Goal: Task Accomplishment & Management: Manage account settings

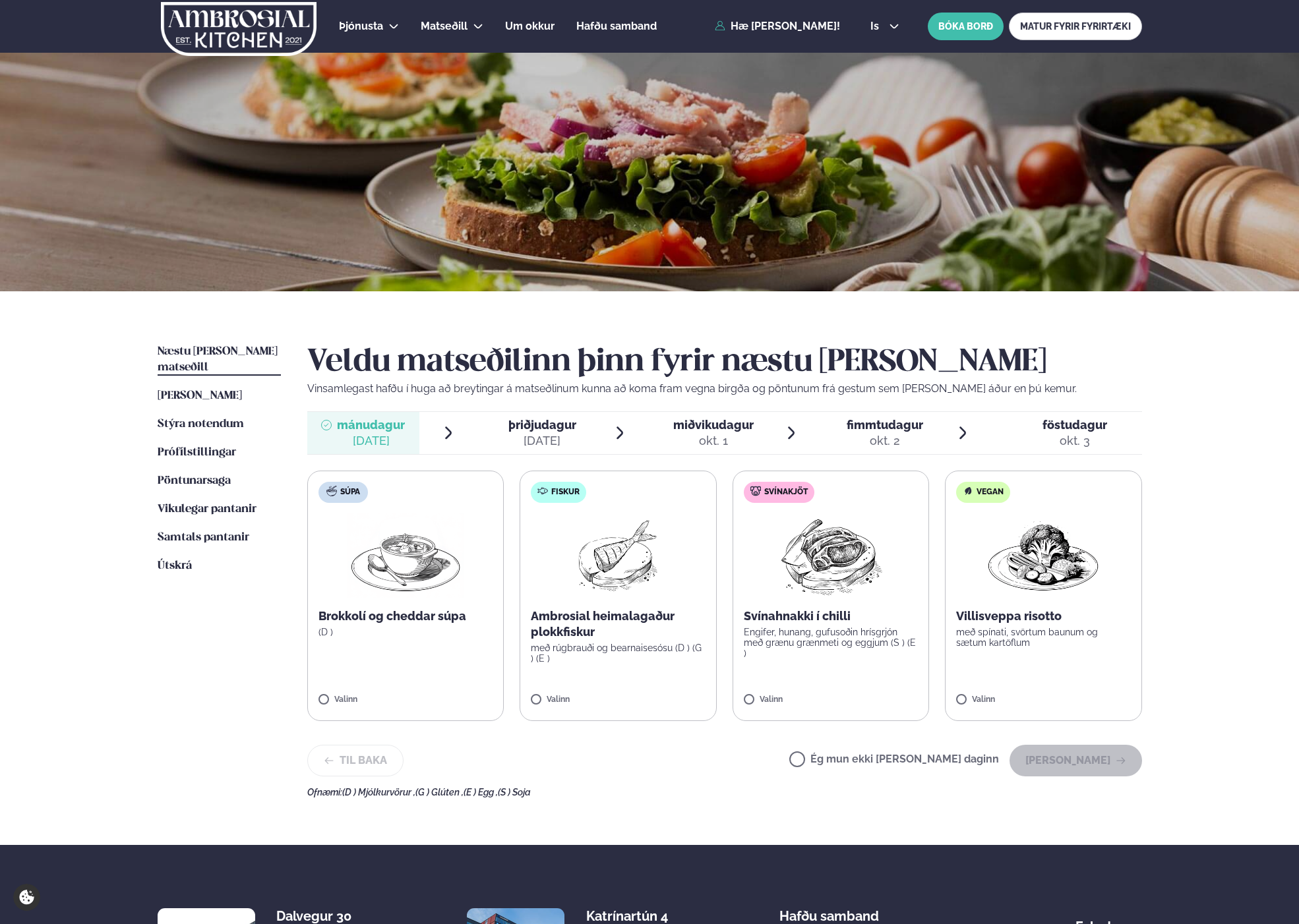
click at [78, 438] on div "Þjónusta Hádegismatur fyrir fyrirtæki Fyrirtækja veitingar Einkapartý Matseðill…" at bounding box center [650, 558] width 1299 height 1117
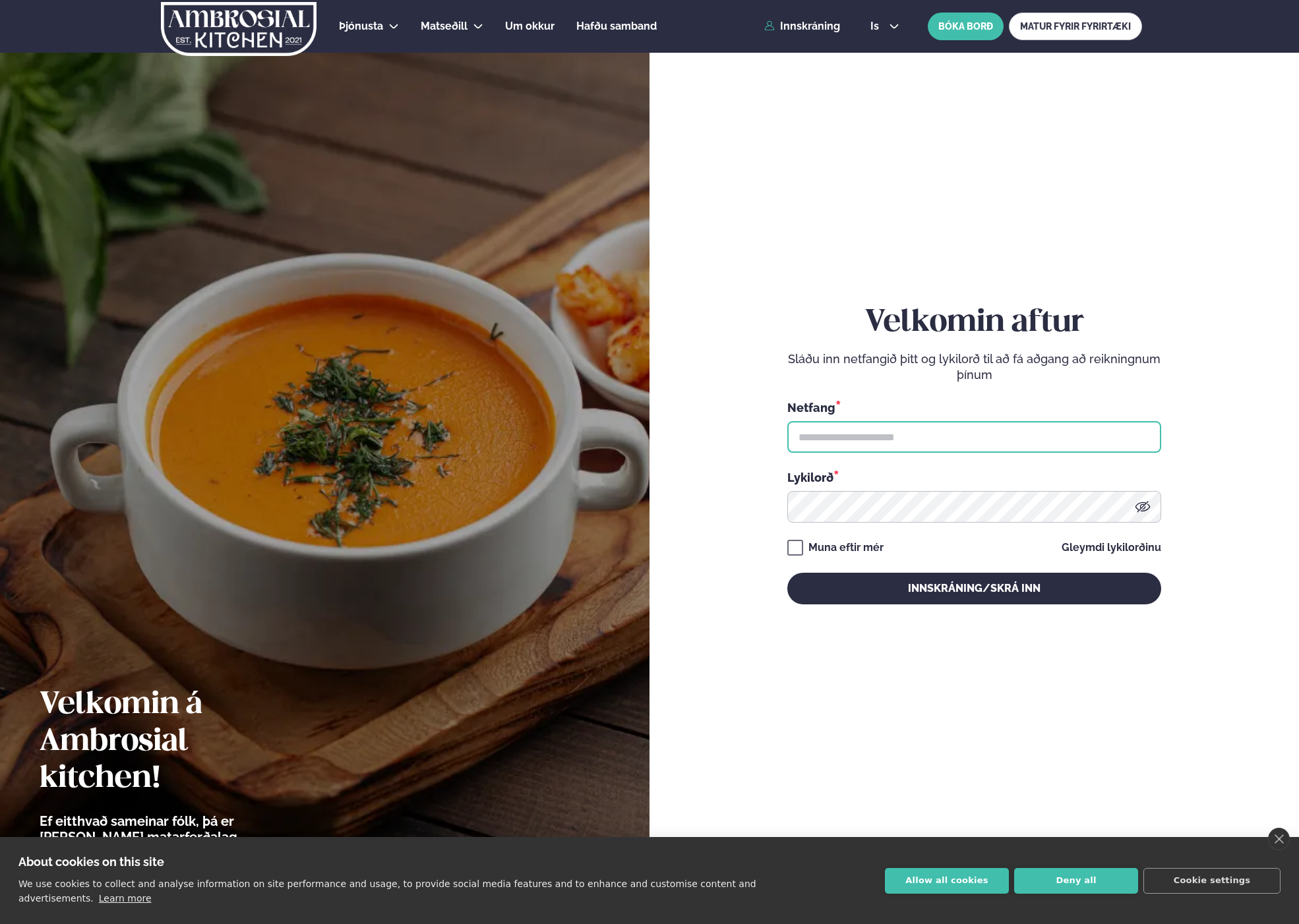
click at [819, 429] on input "text" at bounding box center [973, 437] width 374 height 32
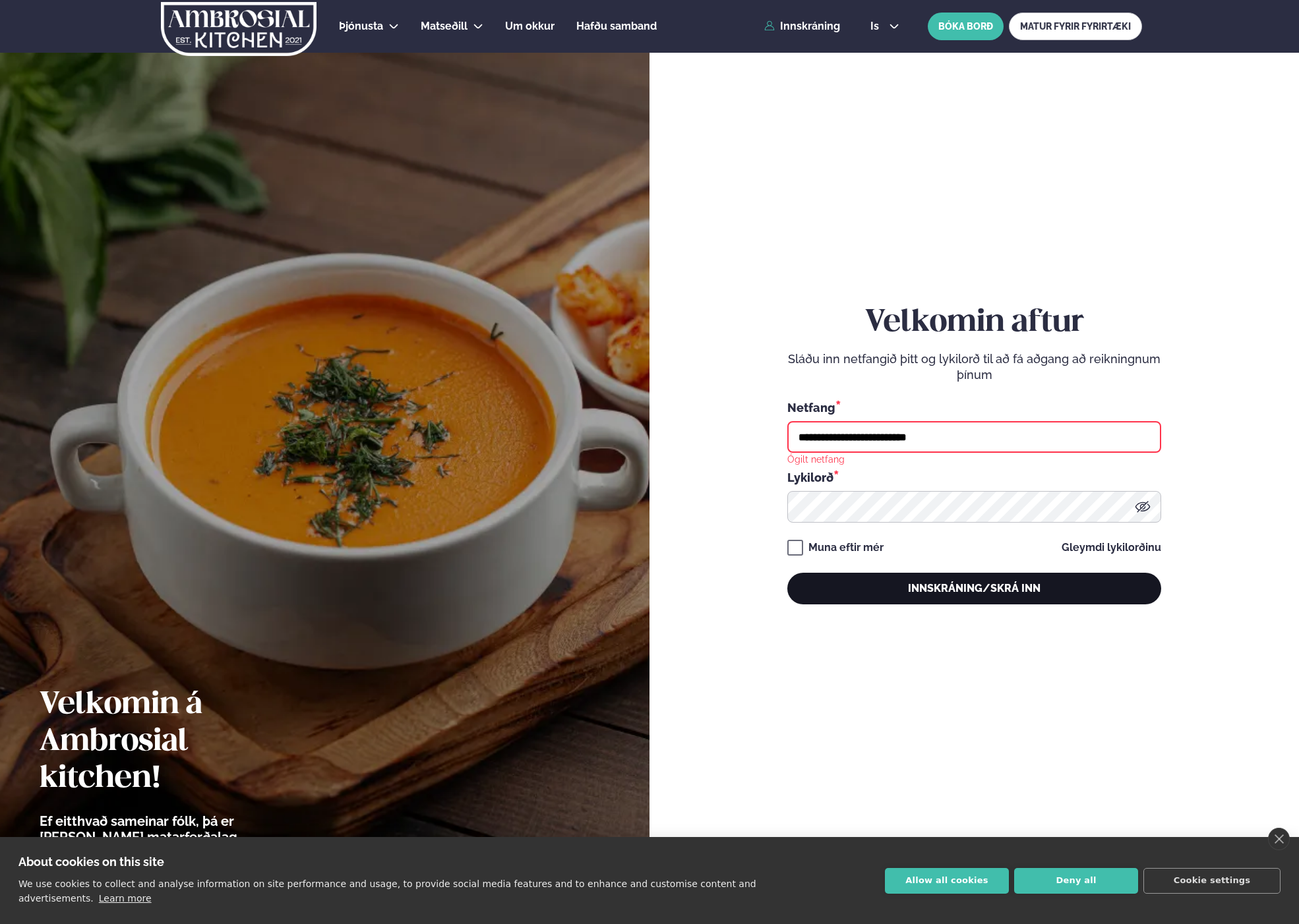
click at [928, 578] on button "Innskráning/Skrá inn" at bounding box center [973, 588] width 374 height 32
click at [965, 596] on button "Innskráning/Skrá inn" at bounding box center [973, 588] width 374 height 32
click at [872, 432] on input "**********" at bounding box center [973, 437] width 374 height 32
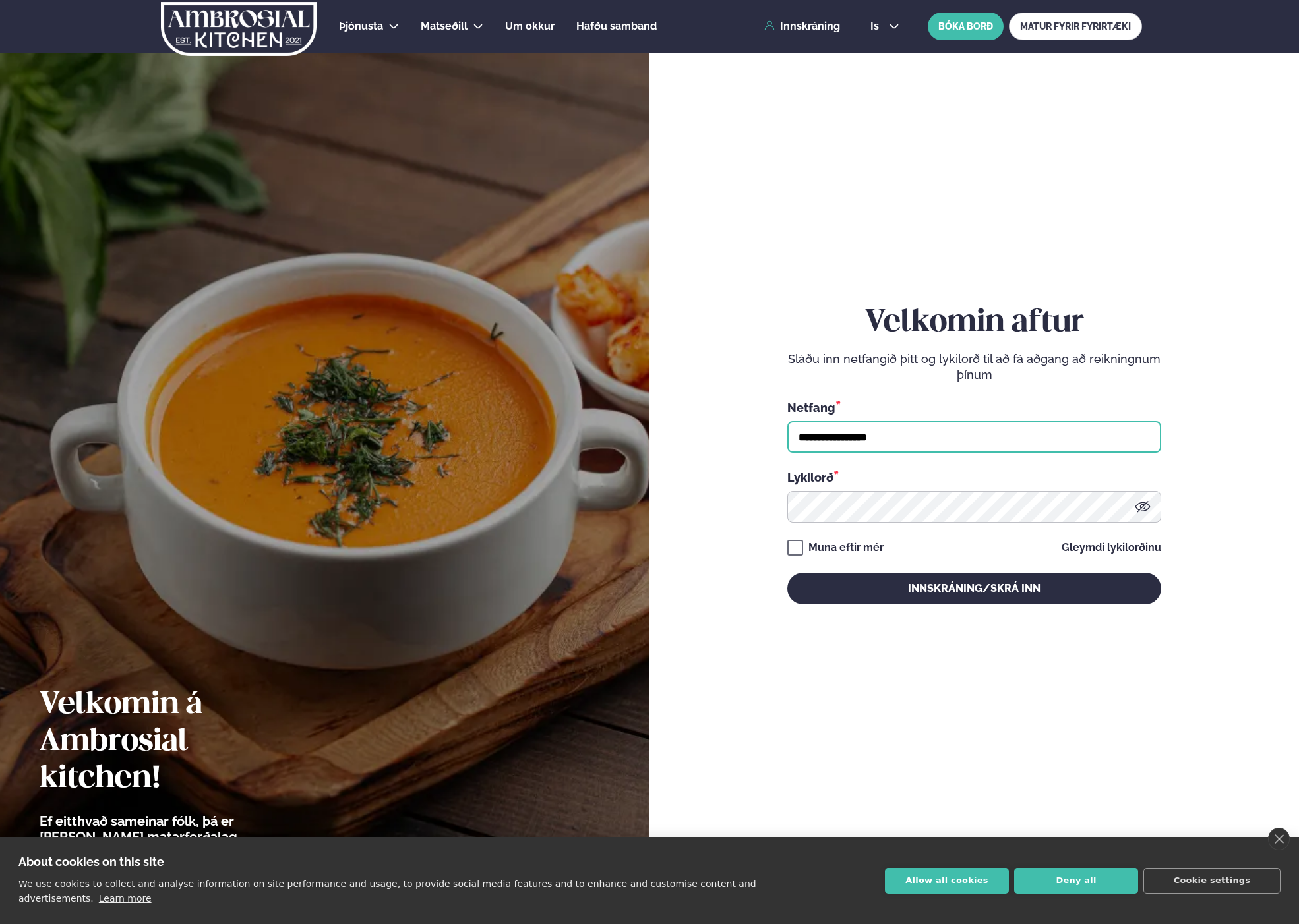
type input "**********"
click at [787, 573] on button "Innskráning/Skrá inn" at bounding box center [973, 588] width 374 height 32
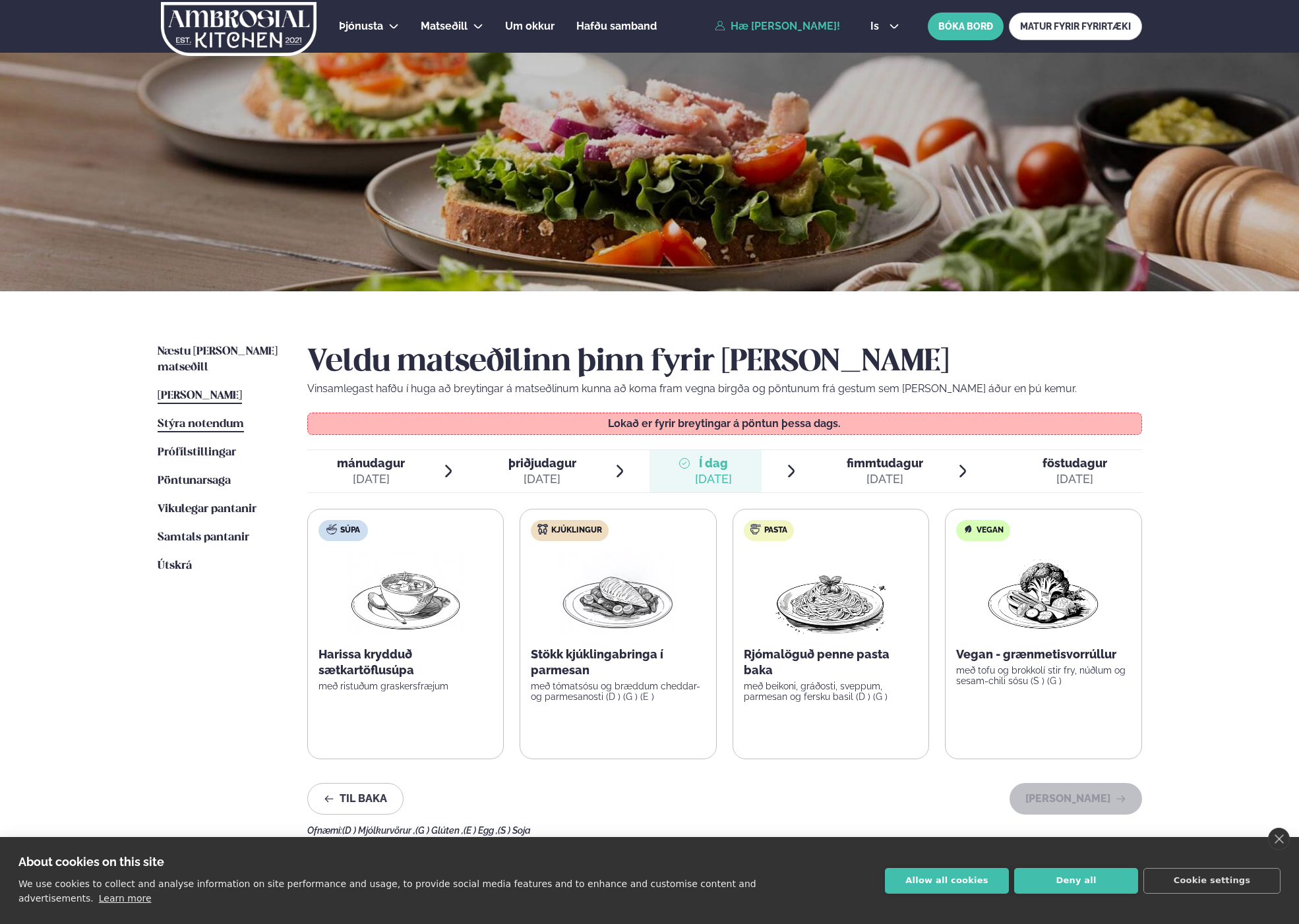
click at [221, 418] on span "Stýra notendum" at bounding box center [200, 424] width 86 height 11
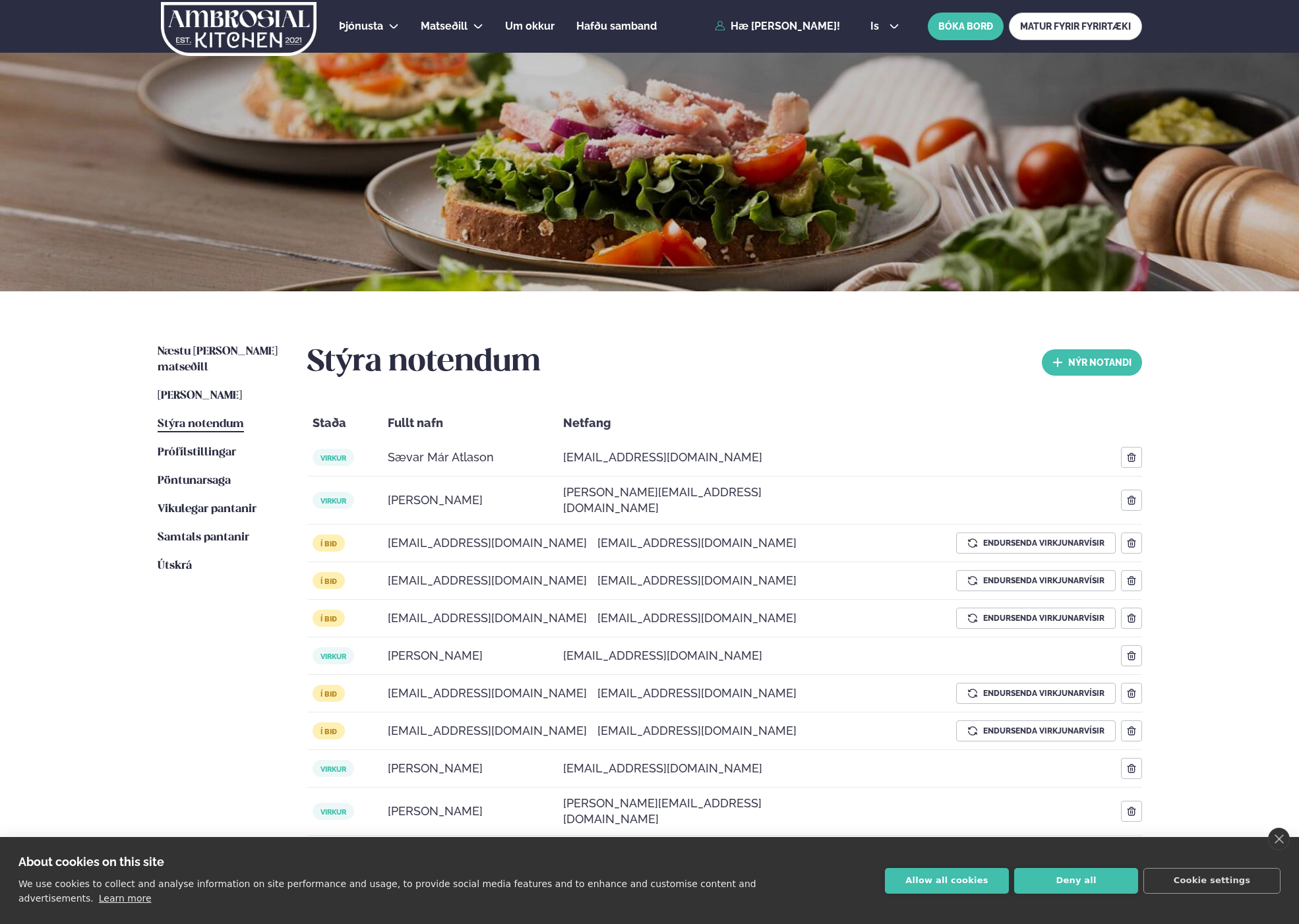
drag, startPoint x: 562, startPoint y: 466, endPoint x: 551, endPoint y: 466, distance: 11.0
click at [562, 466] on div "saevar@aranja.com" at bounding box center [670, 457] width 224 height 32
click at [448, 449] on span "Sævar Már Atlason" at bounding box center [440, 457] width 106 height 15
click at [329, 455] on span "virkur" at bounding box center [333, 457] width 42 height 17
click at [214, 447] on span "Prófílstillingar" at bounding box center [196, 452] width 78 height 11
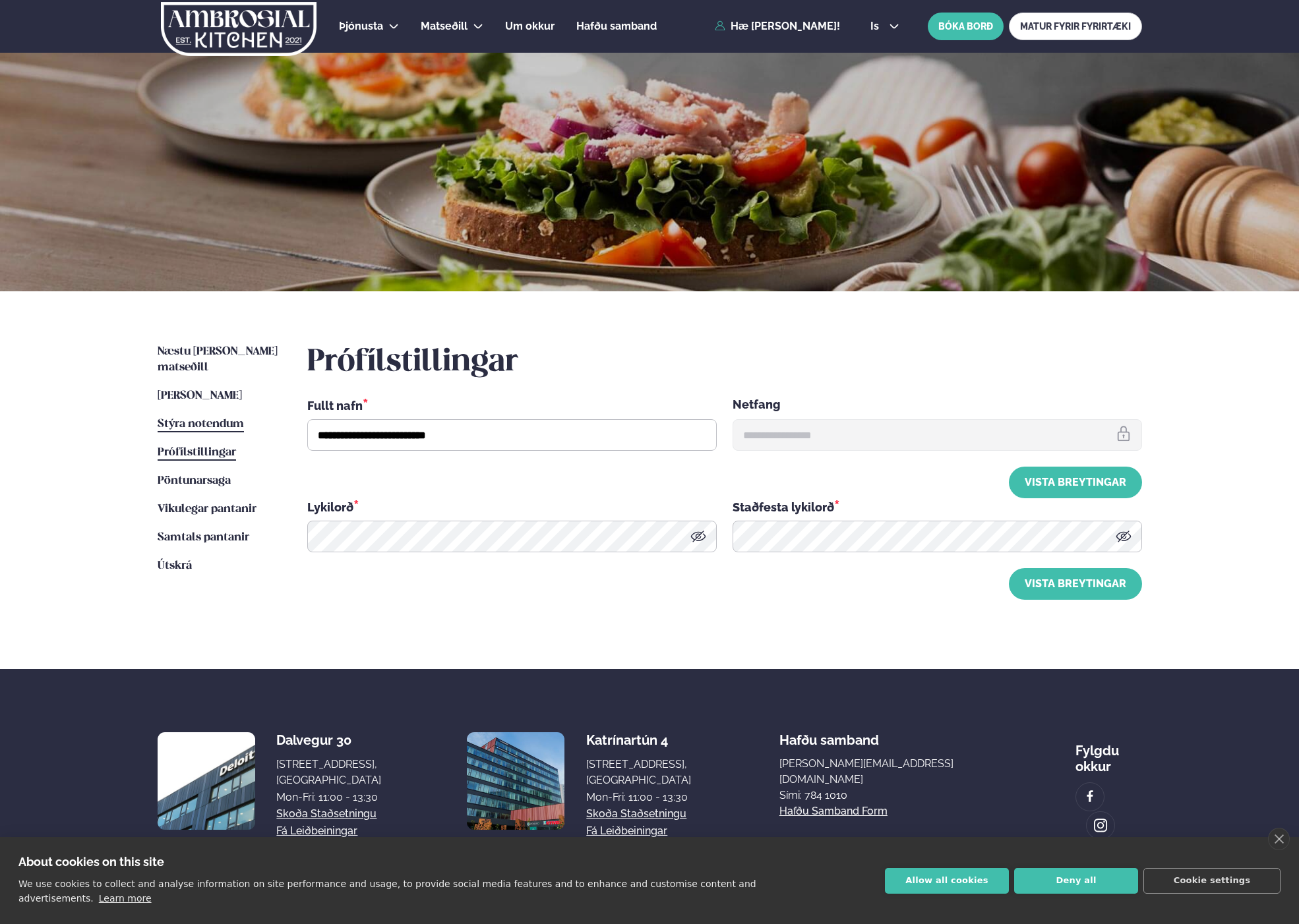
click at [206, 418] on span "Stýra notendum" at bounding box center [200, 424] width 86 height 11
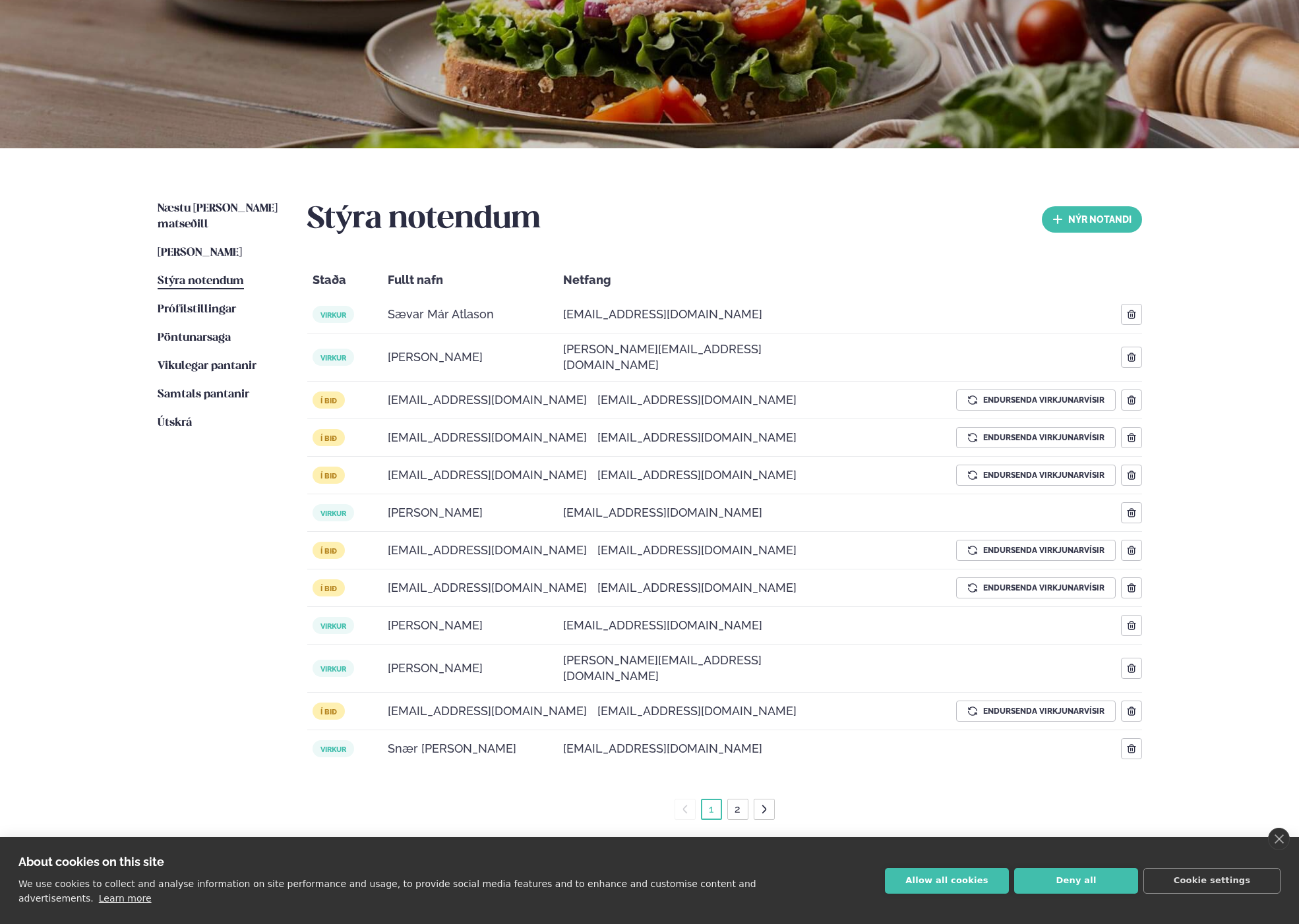
scroll to position [145, 0]
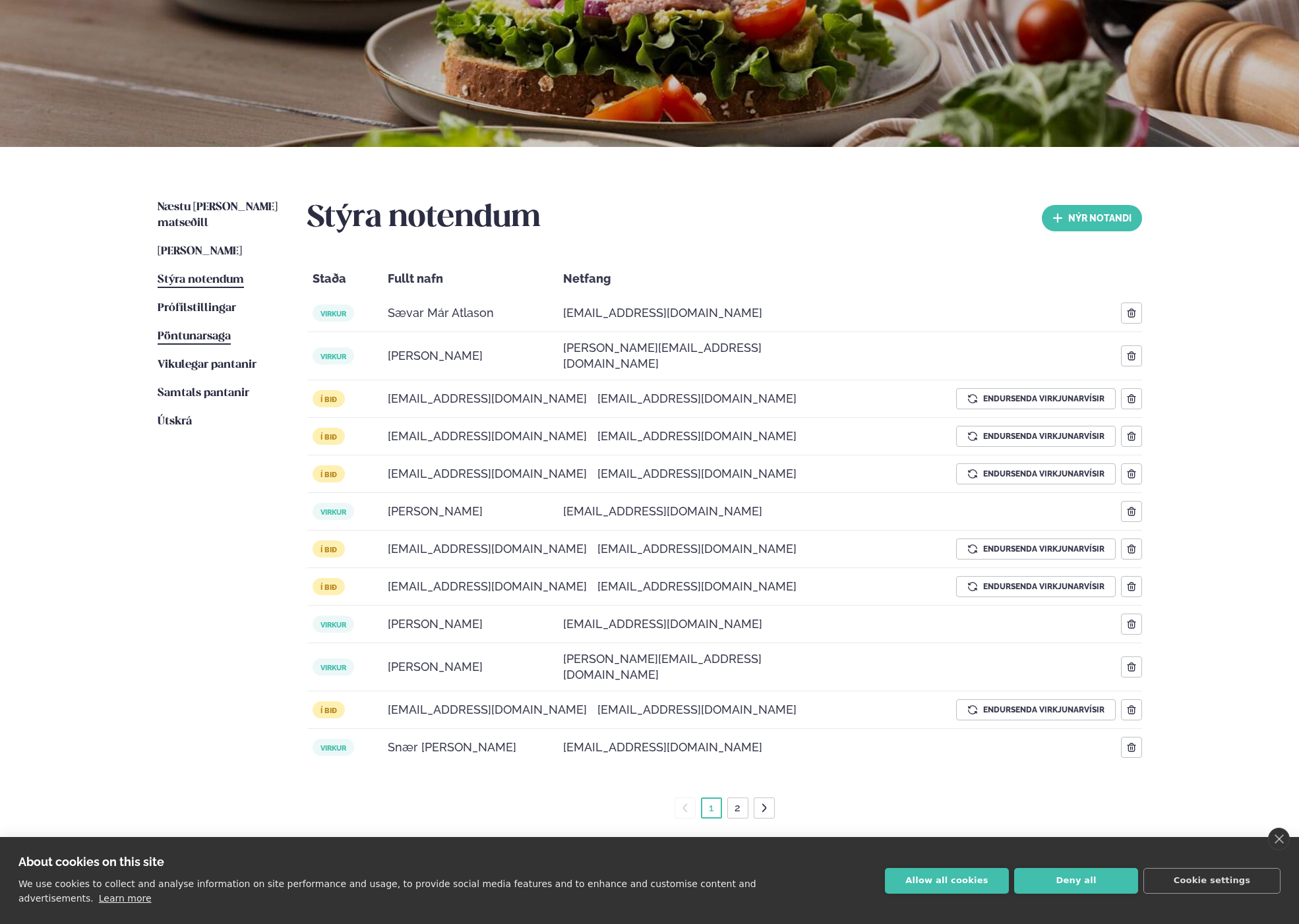
click at [209, 331] on span "Pöntunarsaga" at bounding box center [194, 336] width 73 height 11
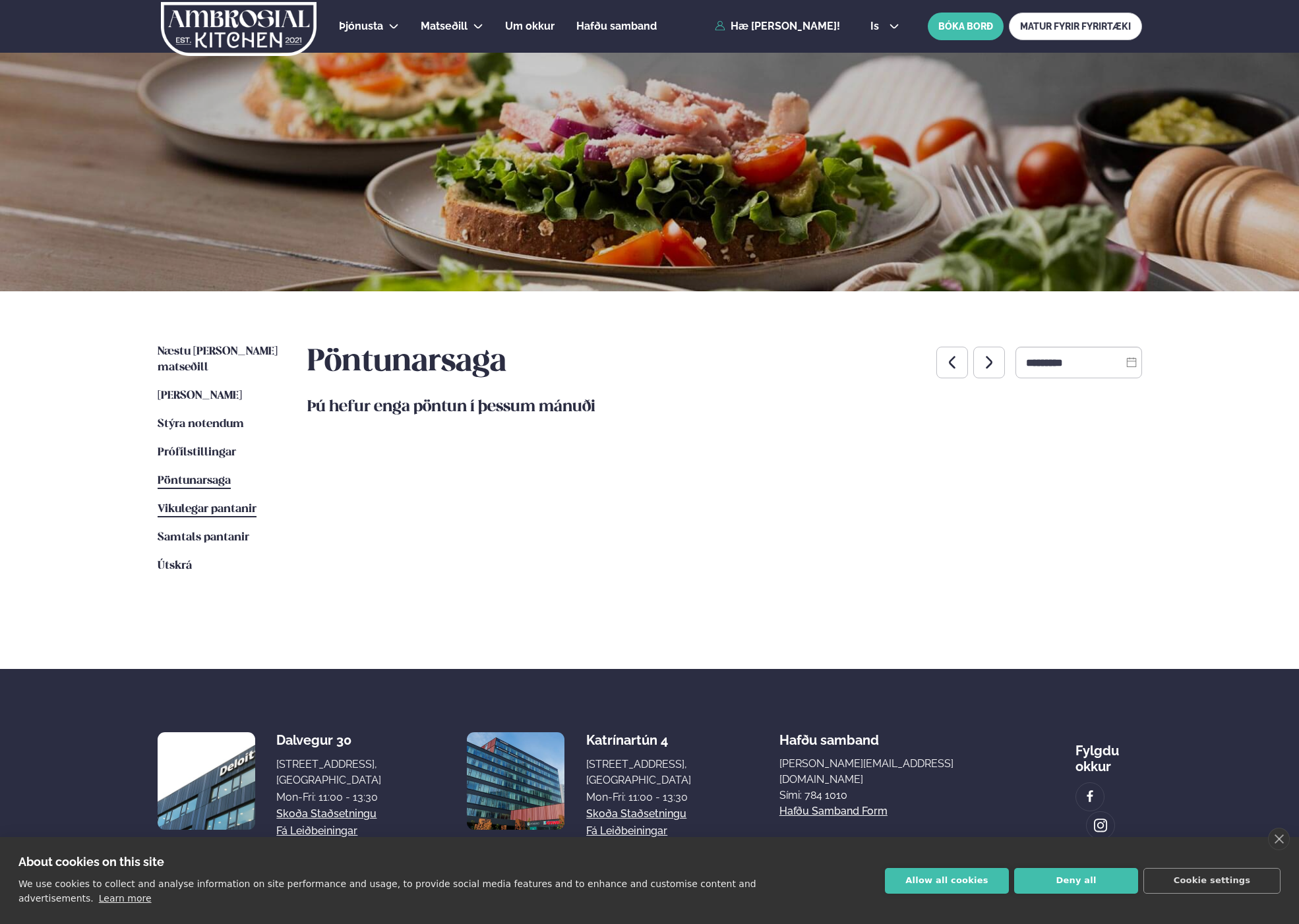
click at [186, 504] on span "Vikulegar pantanir" at bounding box center [206, 509] width 99 height 11
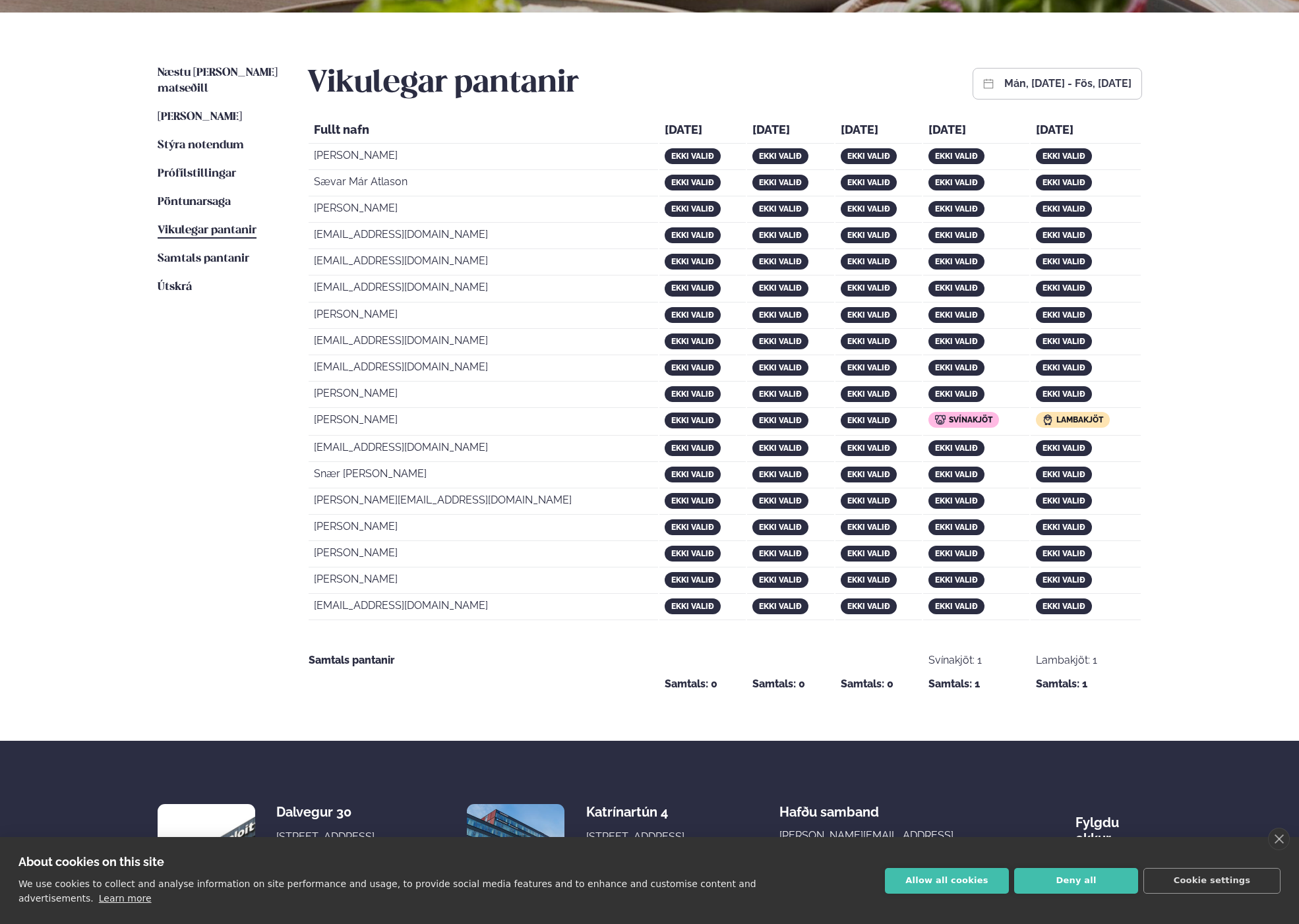
scroll to position [231, 0]
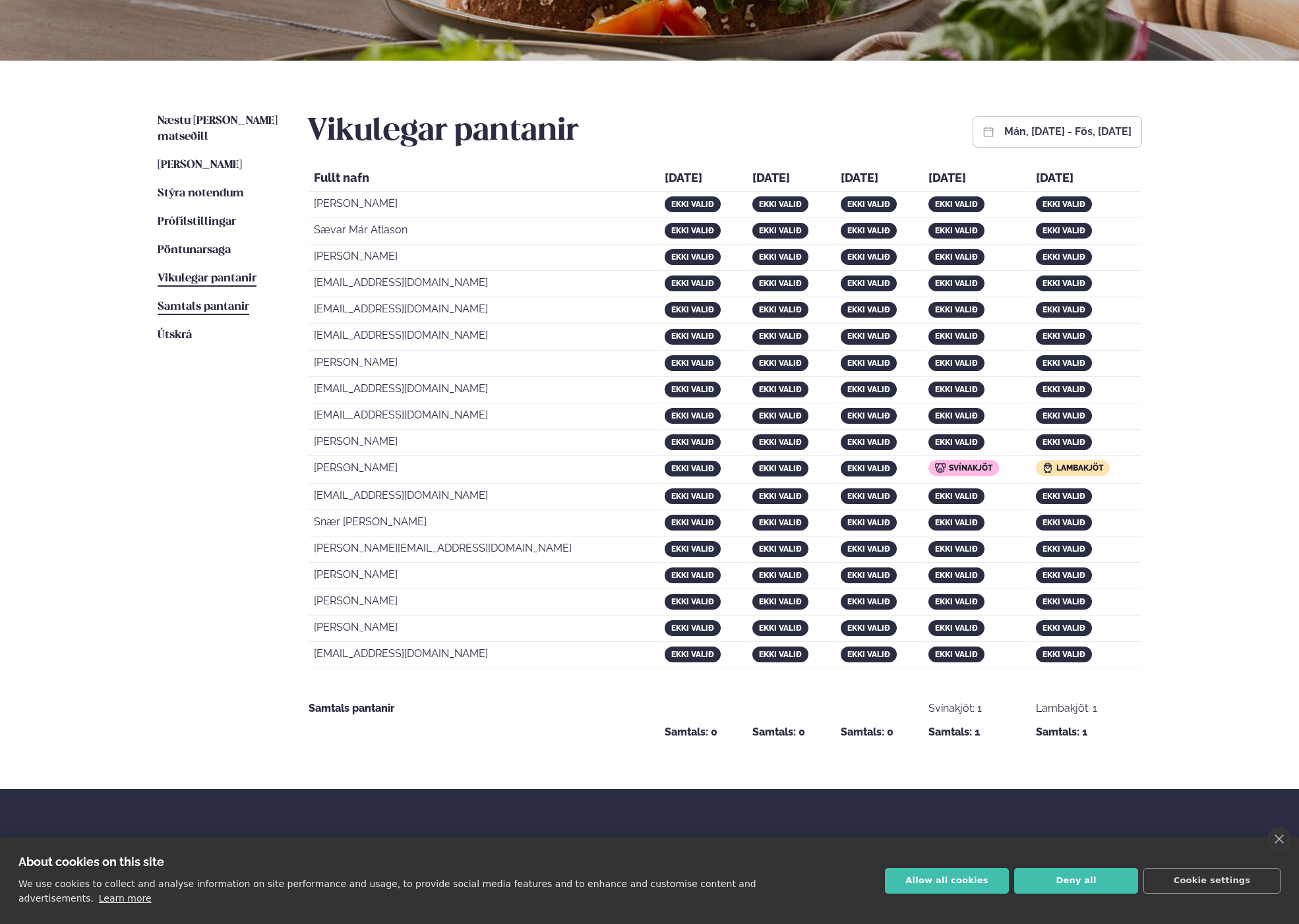
click at [227, 301] on span "Samtals pantanir" at bounding box center [203, 306] width 92 height 11
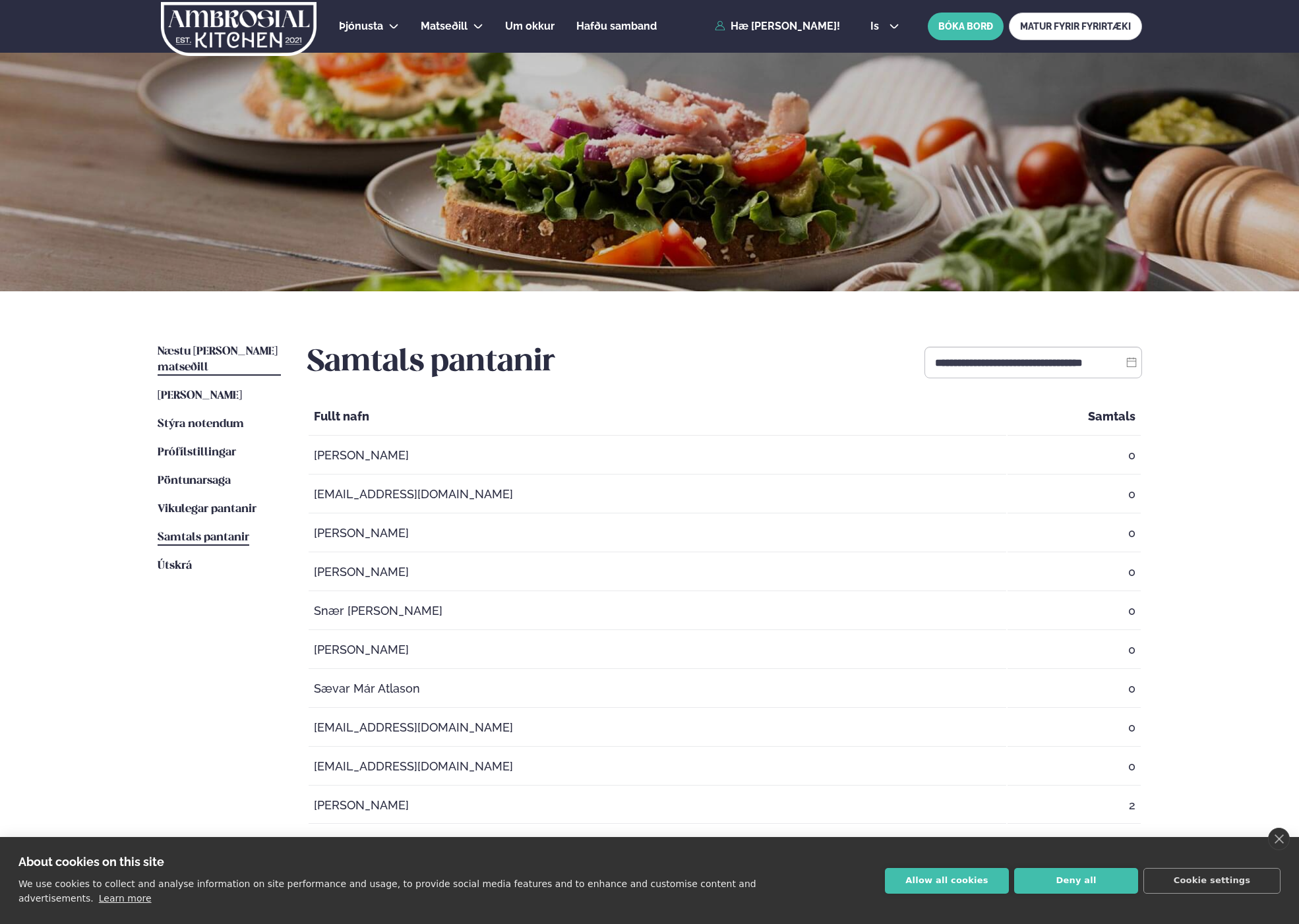
click at [215, 345] on link "Næstu viku matseðill Næsta vika" at bounding box center [219, 359] width 124 height 32
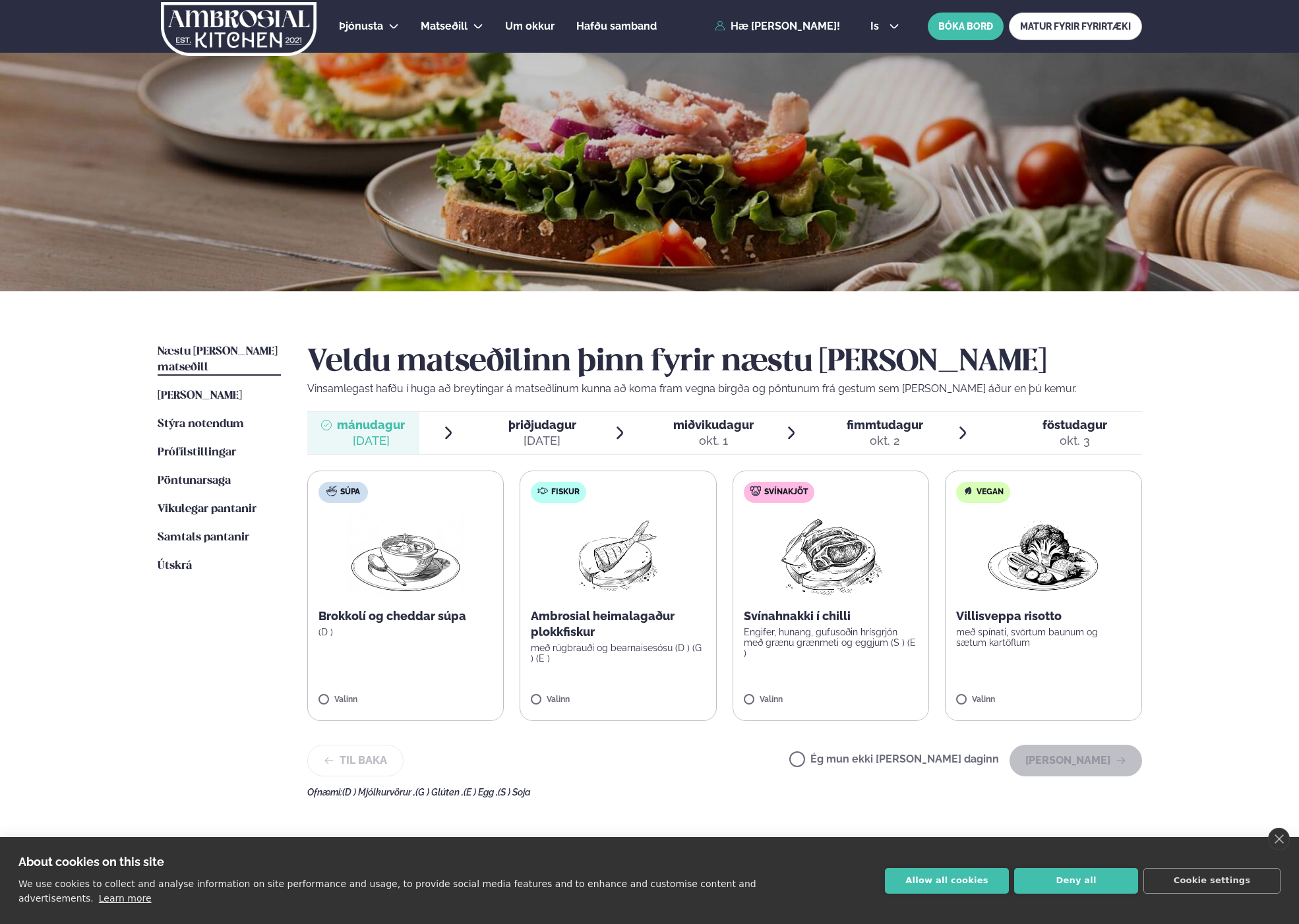
click at [520, 441] on div "[DATE]" at bounding box center [542, 440] width 68 height 15
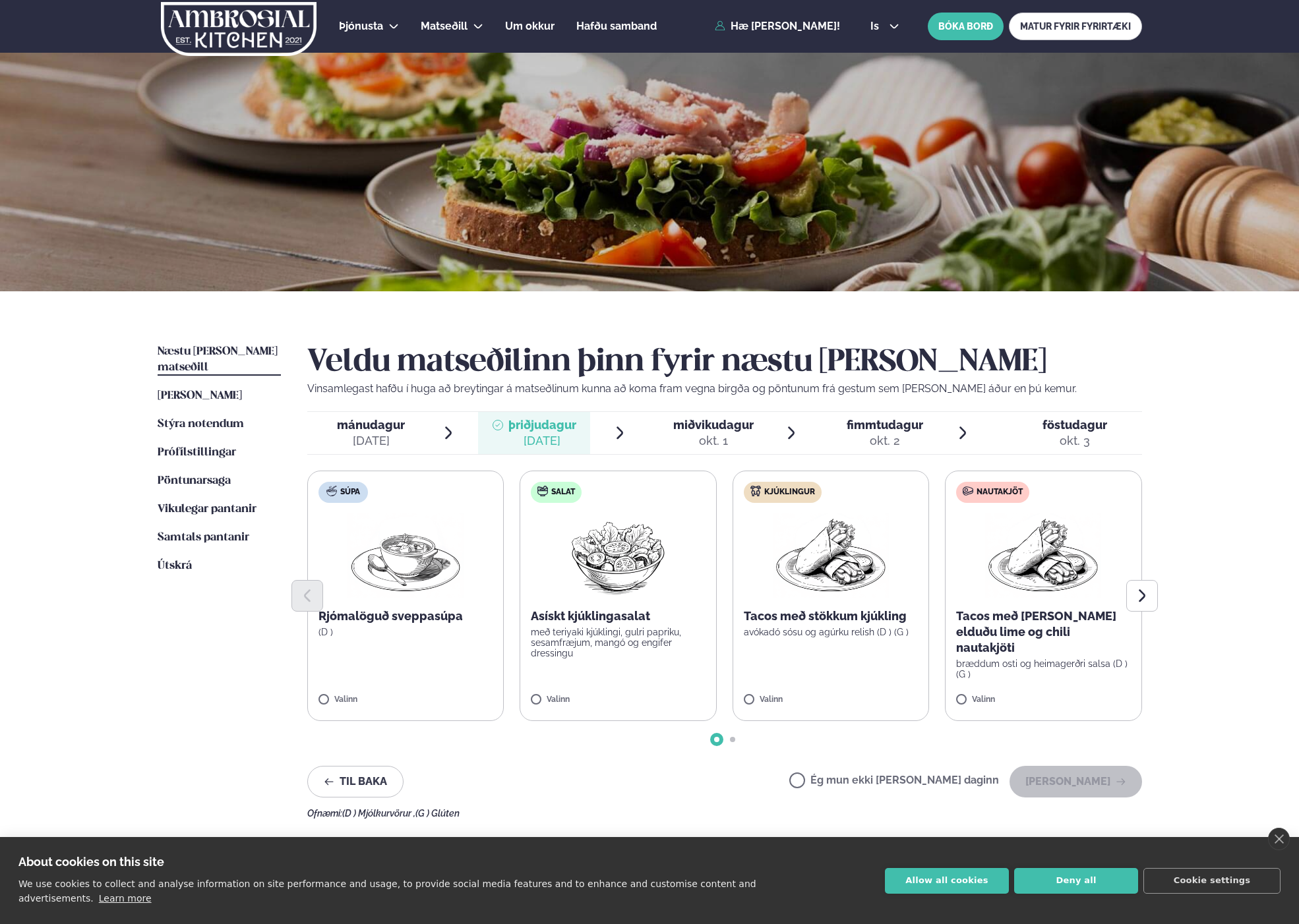
click at [643, 580] on div at bounding box center [724, 596] width 834 height 32
click at [604, 526] on img at bounding box center [618, 556] width 116 height 85
click at [730, 435] on div "okt. 1" at bounding box center [713, 440] width 80 height 15
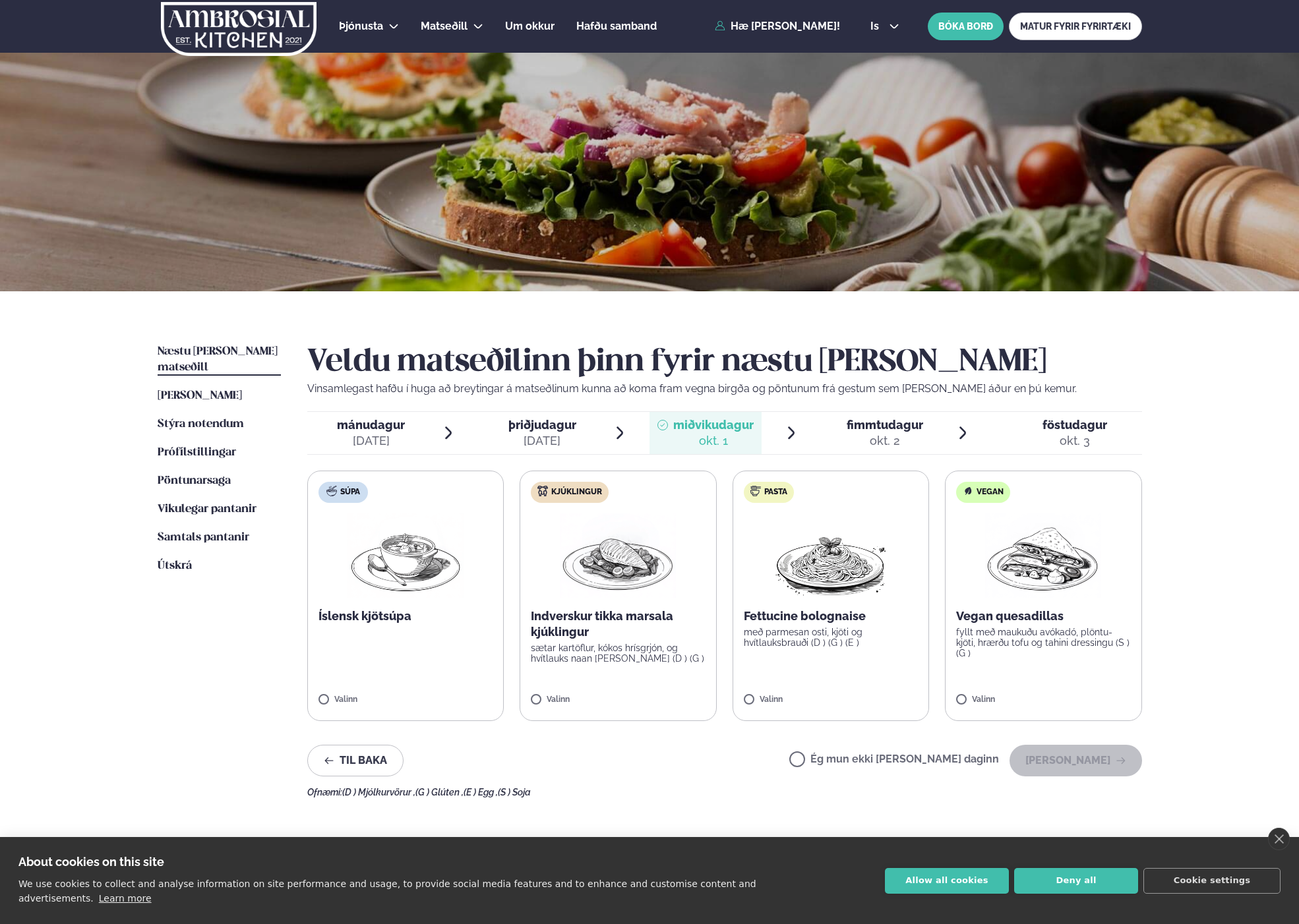
click at [874, 436] on div "okt. 2" at bounding box center [884, 440] width 76 height 15
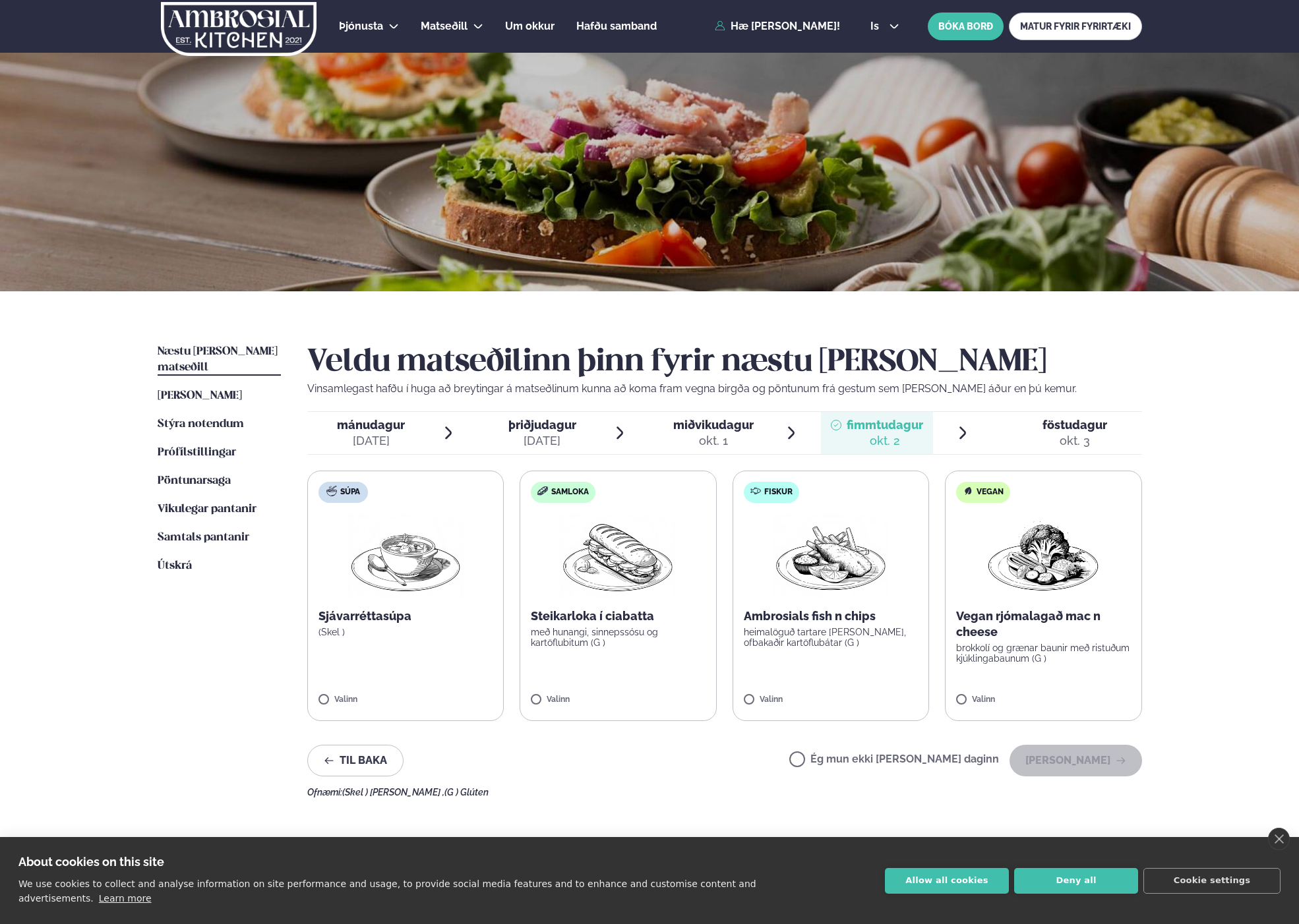
click at [1043, 429] on span "föstudagur" at bounding box center [1074, 424] width 65 height 14
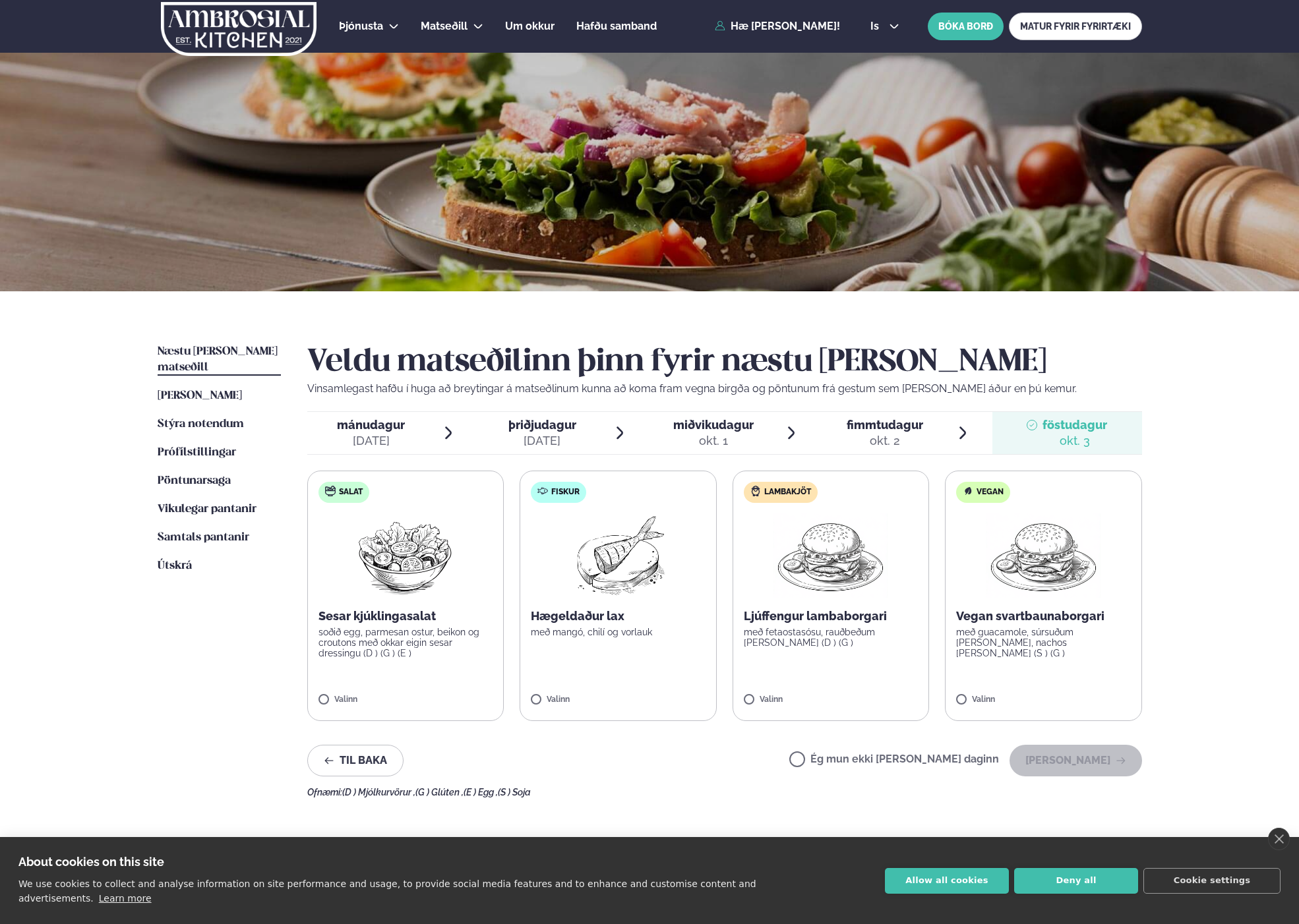
click at [241, 658] on ul "Næstu viku matseðill Næsta vika Þessa viku matseðill Þessa viku Stýra notendum …" at bounding box center [219, 570] width 124 height 454
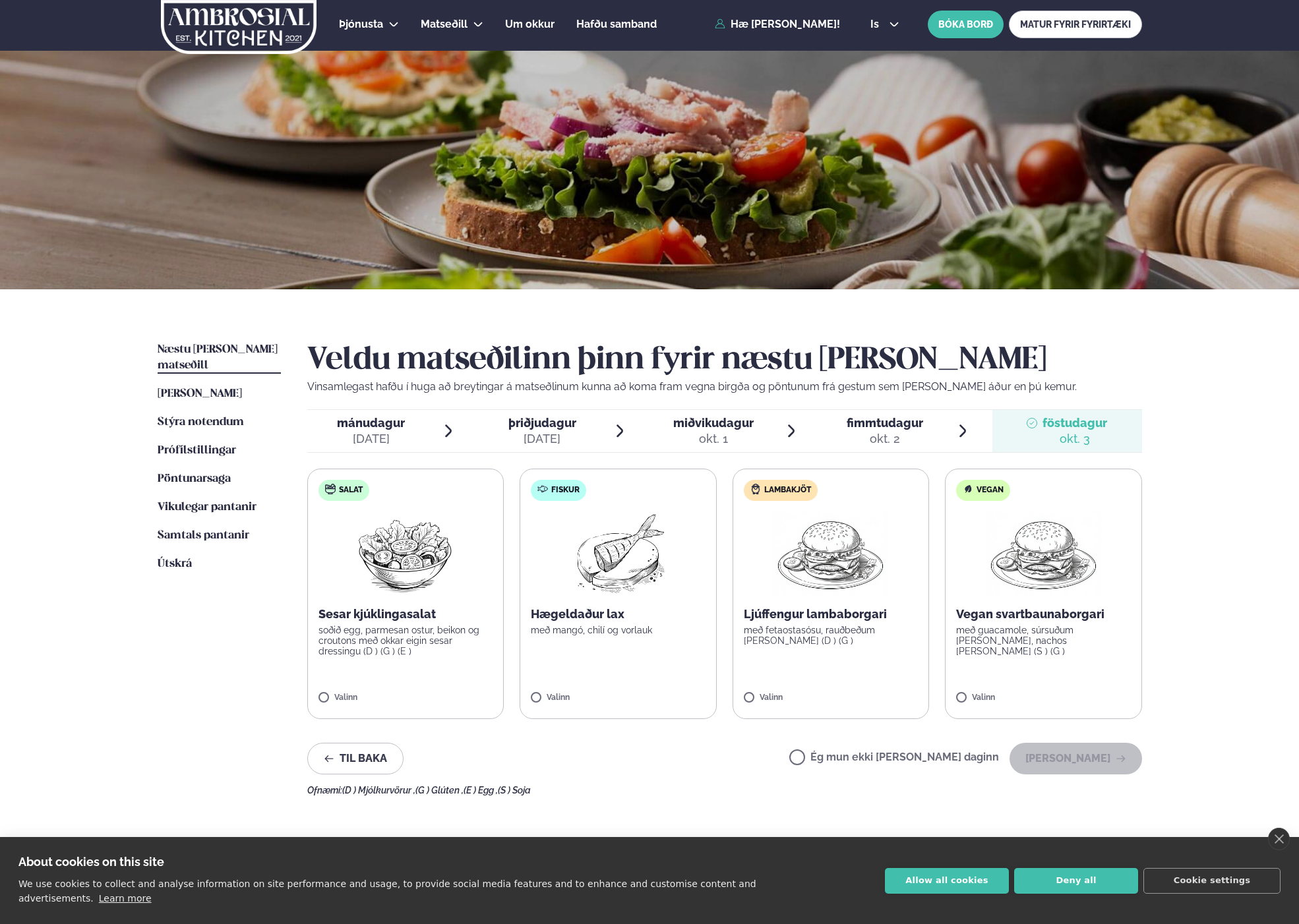
scroll to position [4, 0]
